Goal: Find specific page/section: Find specific page/section

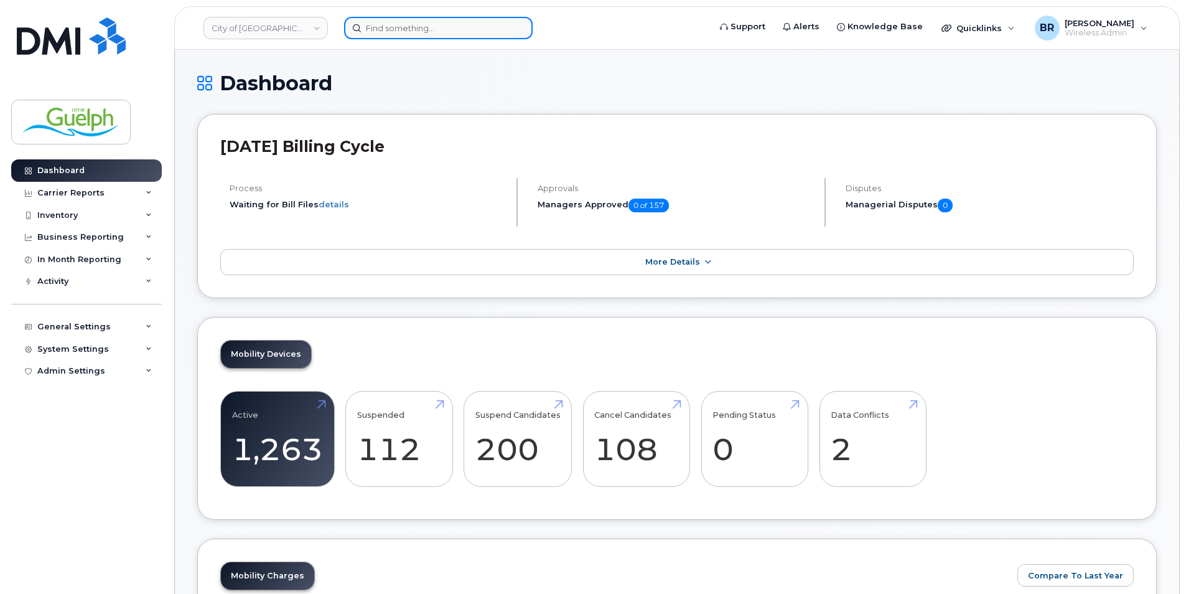
click at [436, 30] on input at bounding box center [438, 28] width 189 height 22
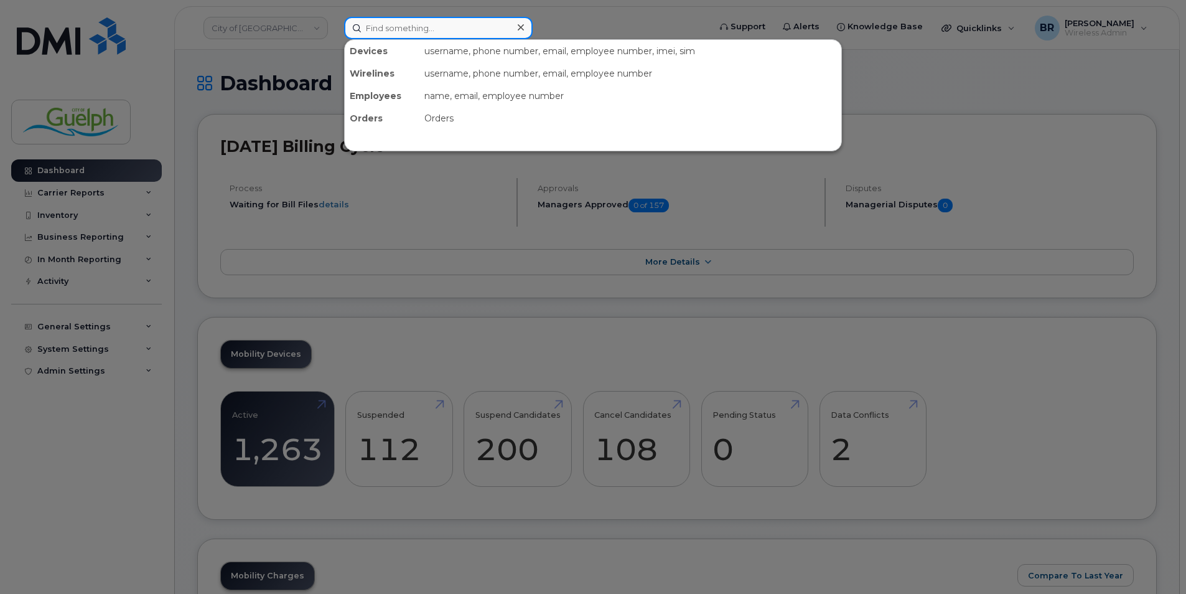
paste input "[PHONE_NUMBER]"
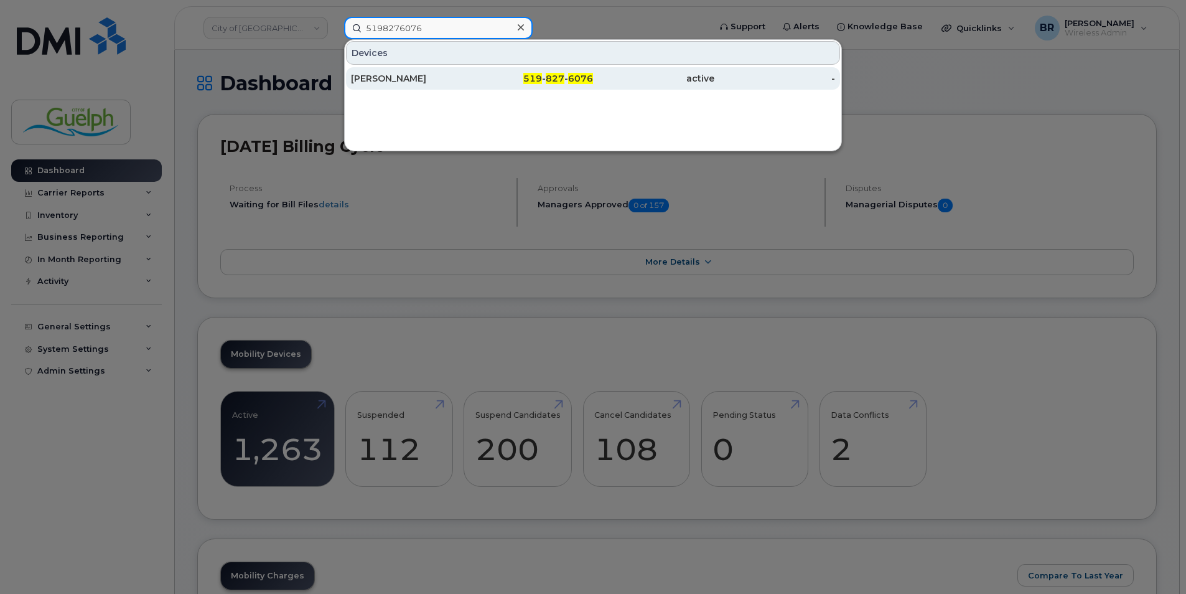
type input "5198276076"
click at [393, 80] on div "Daniel Moussa" at bounding box center [411, 78] width 121 height 12
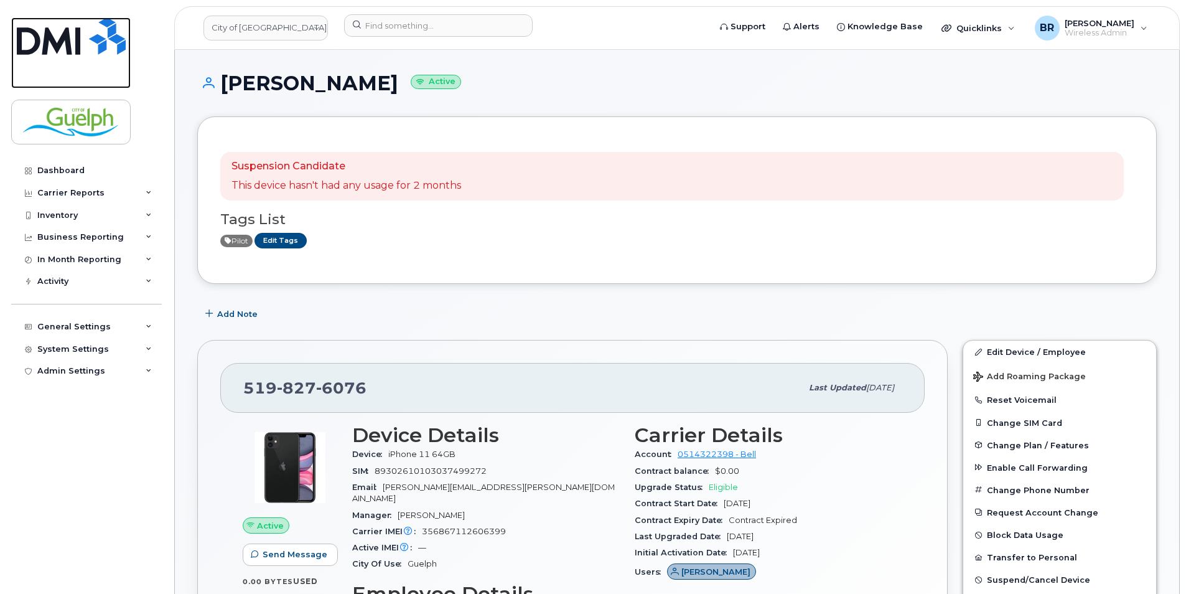
click at [110, 35] on img at bounding box center [71, 35] width 109 height 37
